Goal: Transaction & Acquisition: Purchase product/service

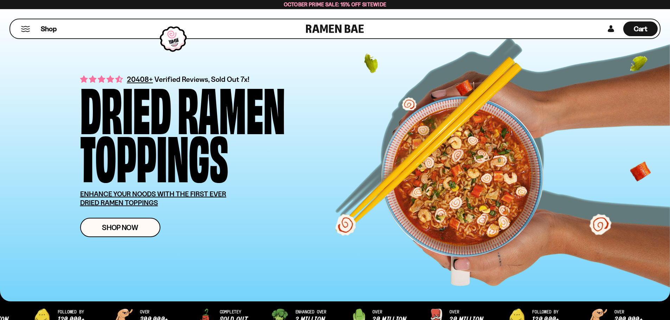
click at [27, 25] on div "Shop" at bounding box center [159, 28] width 294 height 19
click at [27, 30] on button "Mobile Menu Trigger" at bounding box center [25, 29] width 9 height 6
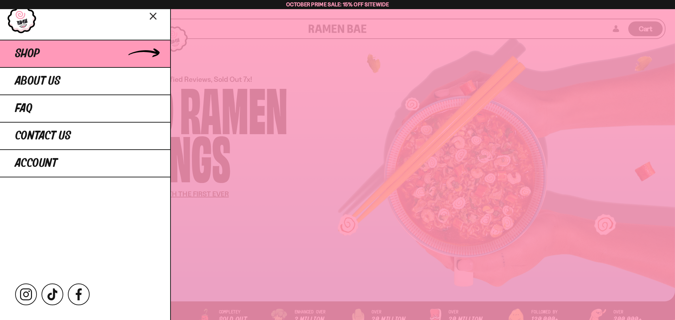
click at [60, 57] on link "Shop" at bounding box center [85, 53] width 170 height 27
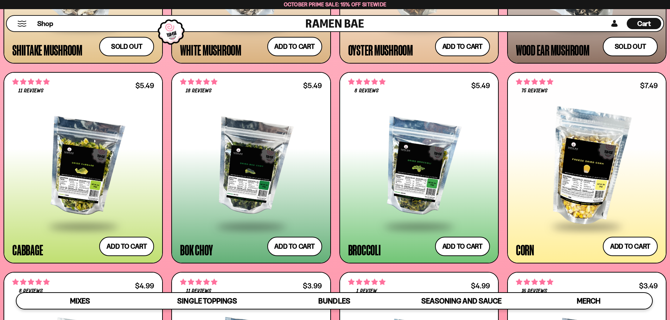
scroll to position [1273, 0]
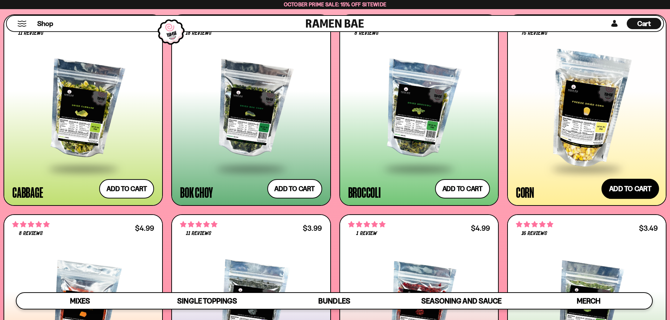
click at [635, 190] on button "Add to cart Add ― Regular price $7.49 Regular price Sale price $7.49 Unit price…" at bounding box center [630, 189] width 58 height 20
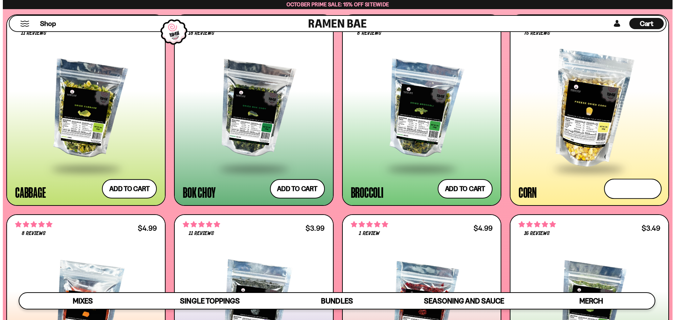
scroll to position [1385, 0]
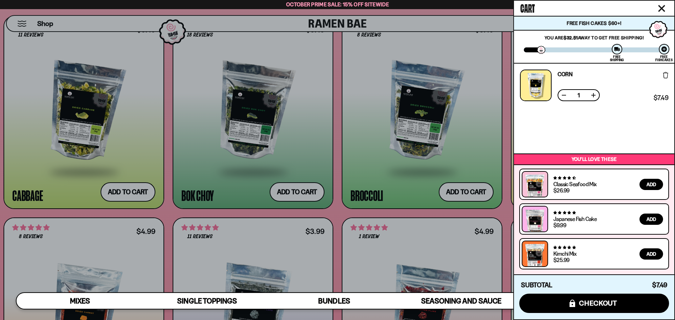
click at [498, 212] on div at bounding box center [337, 160] width 675 height 320
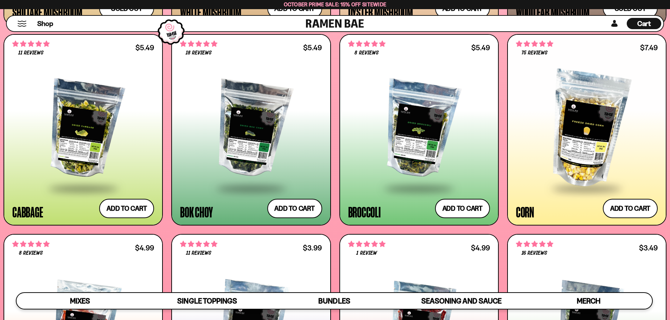
scroll to position [1336, 0]
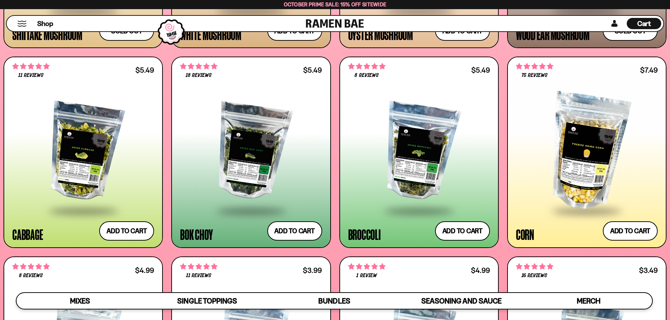
click at [655, 25] on div "Cart D0381C2F-513E-4F90-8A41-6F0A75DCBAAA" at bounding box center [643, 23] width 34 height 11
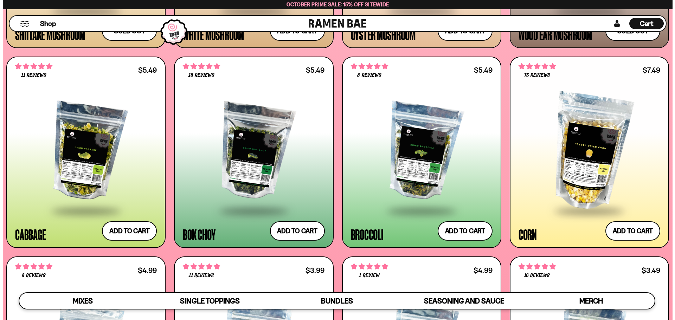
scroll to position [1343, 0]
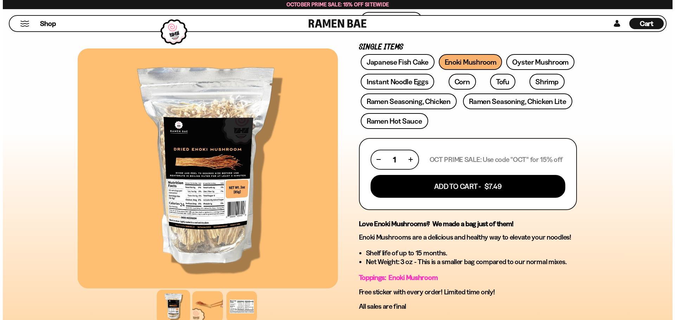
scroll to position [211, 0]
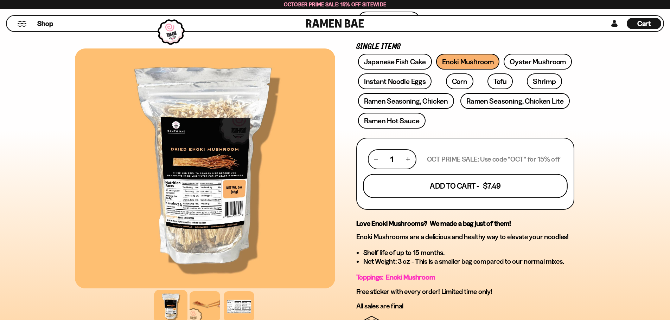
click at [477, 185] on button "Add To Cart - $7.49" at bounding box center [465, 186] width 205 height 24
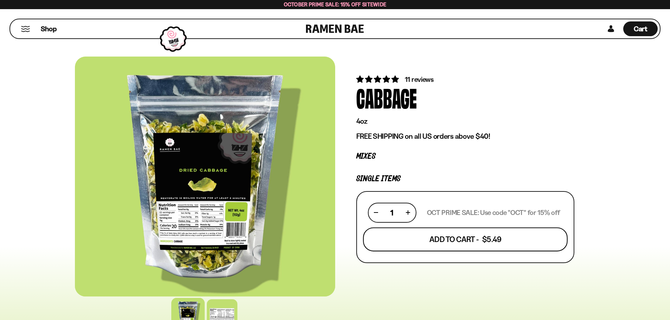
click at [459, 241] on button "Add To Cart - $5.49" at bounding box center [465, 239] width 205 height 24
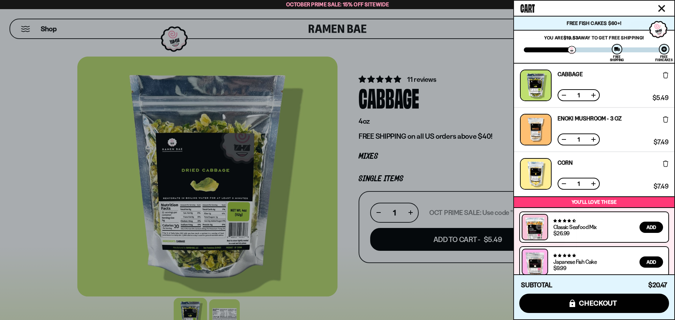
click at [595, 94] on button at bounding box center [593, 95] width 7 height 7
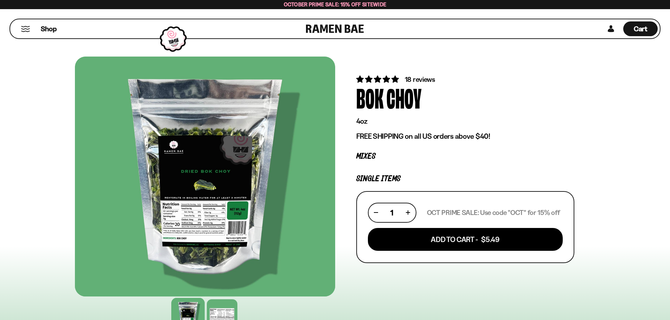
click at [407, 213] on button "button" at bounding box center [408, 213] width 4 height 4
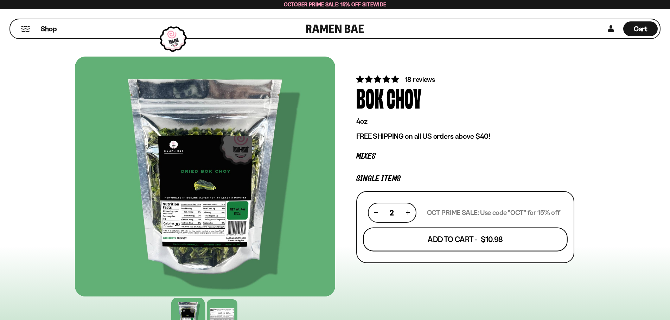
click at [484, 241] on button "Add To Cart - $10.98" at bounding box center [465, 239] width 205 height 24
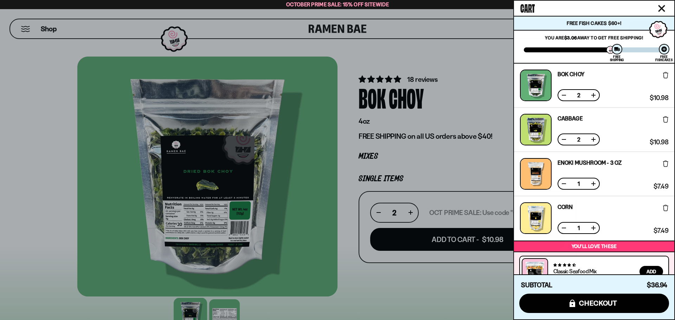
click at [595, 141] on button at bounding box center [593, 139] width 7 height 7
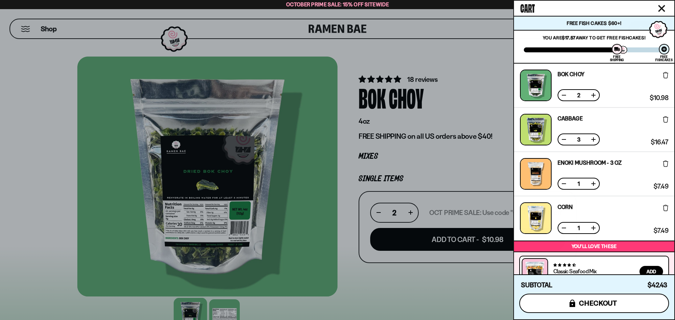
click at [605, 311] on button "icons8-lock checkout" at bounding box center [594, 303] width 150 height 19
